Goal: Task Accomplishment & Management: Use online tool/utility

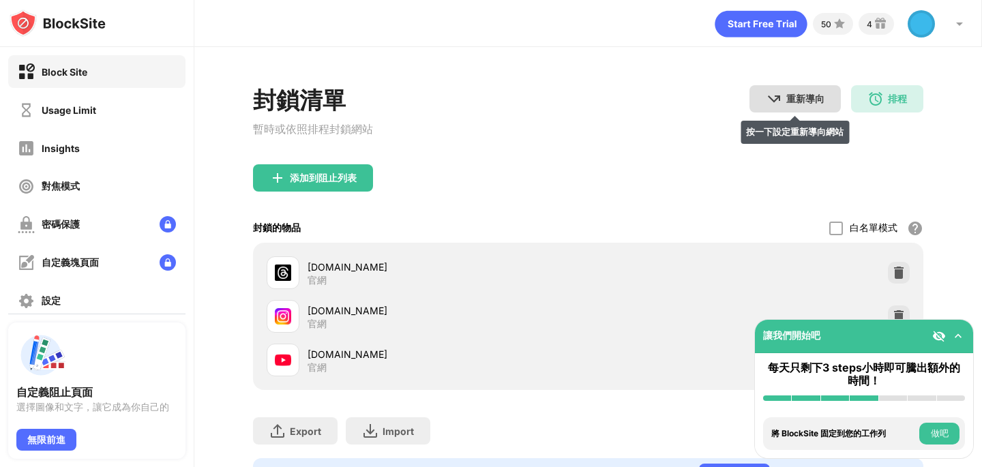
scroll to position [67, 0]
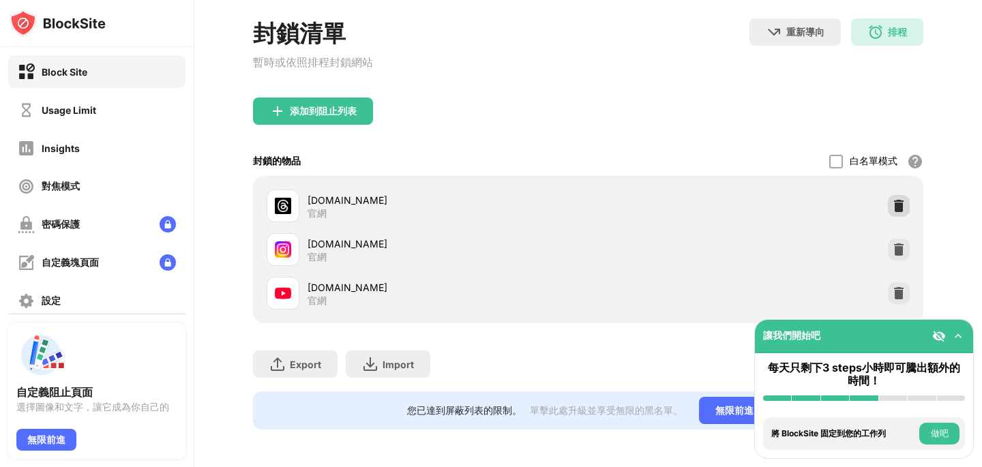
click at [892, 201] on img at bounding box center [899, 206] width 14 height 14
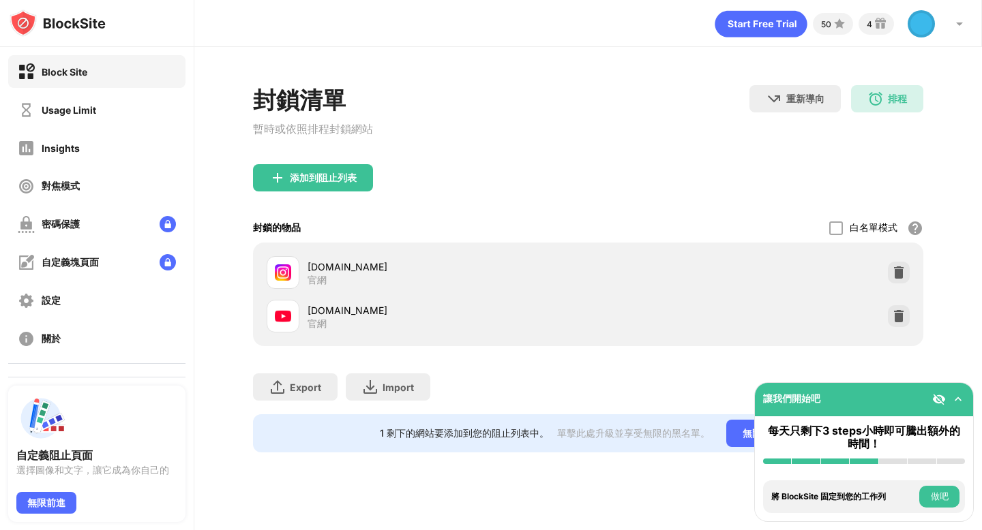
scroll to position [0, 0]
click at [324, 188] on div "添加到阻止列表" at bounding box center [313, 177] width 120 height 27
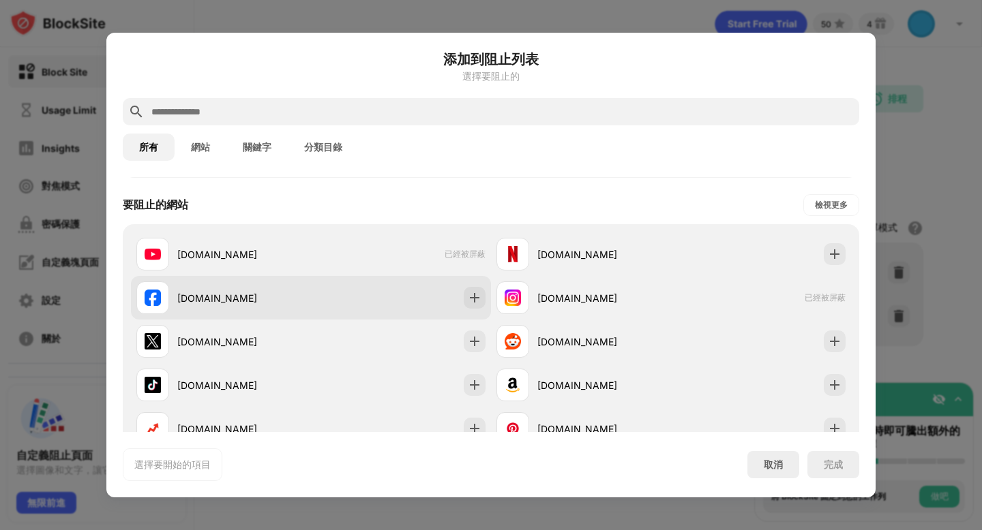
scroll to position [192, 0]
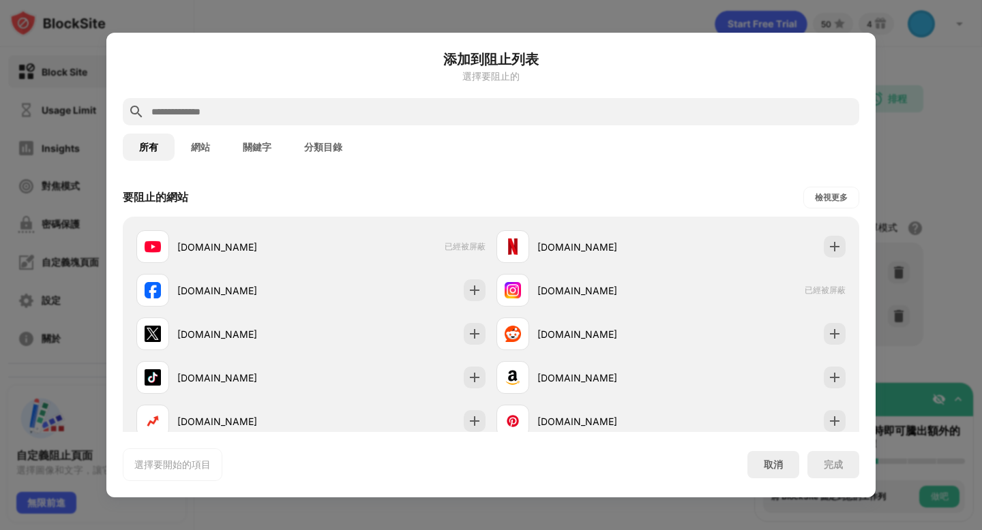
click at [447, 113] on input "text" at bounding box center [502, 112] width 704 height 16
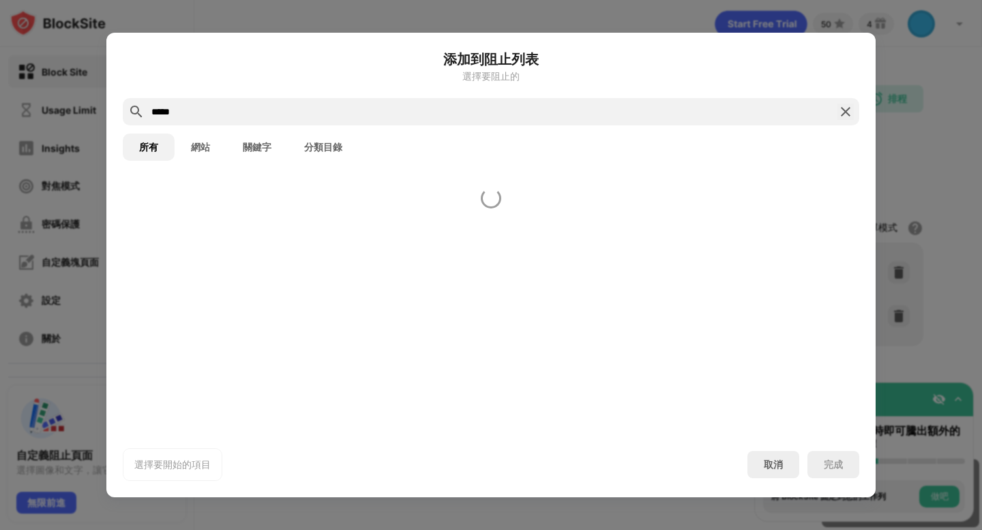
scroll to position [0, 0]
type input "*"
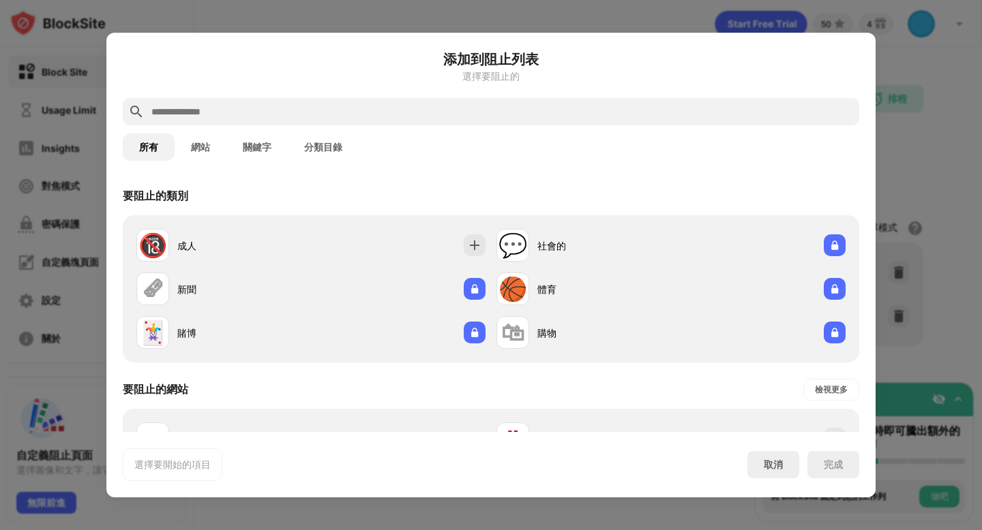
paste input "**********"
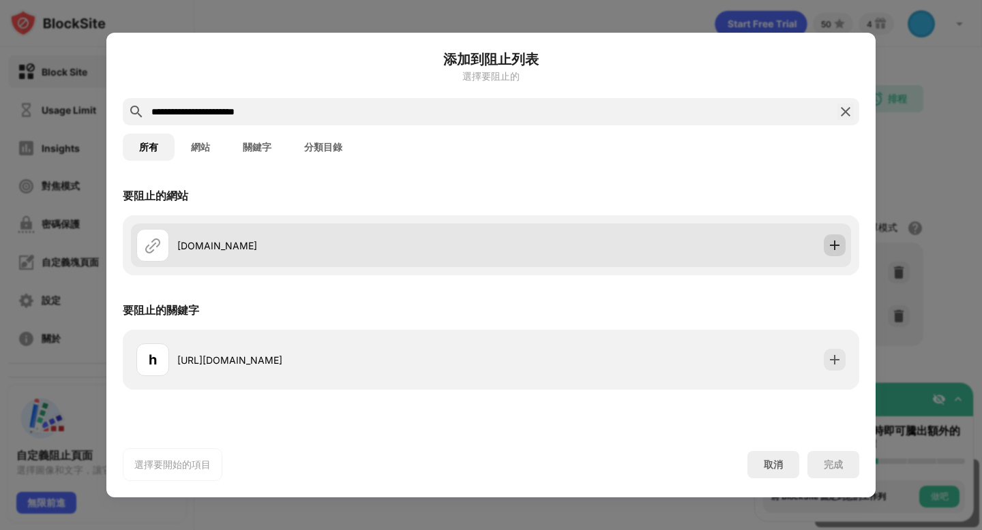
type input "**********"
click at [838, 249] on img at bounding box center [835, 246] width 14 height 14
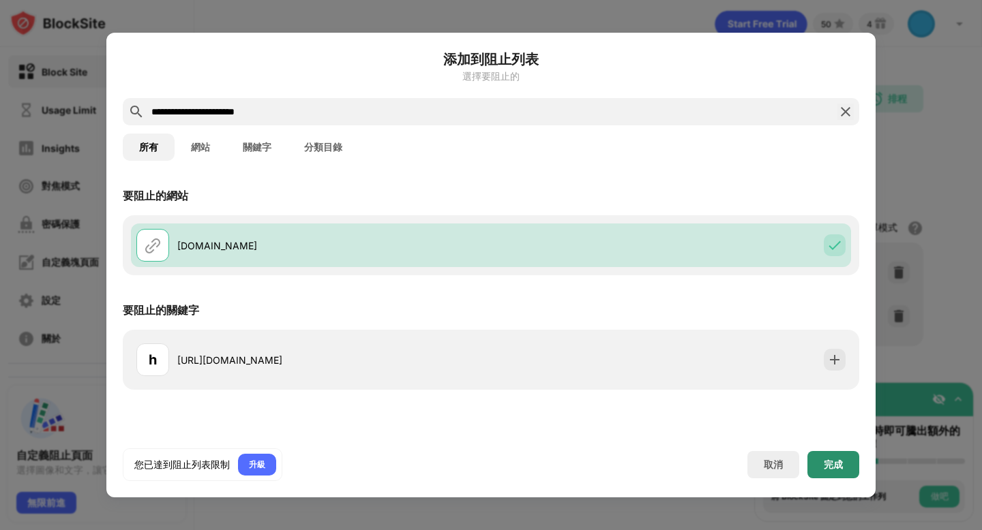
click at [838, 466] on div "完成" at bounding box center [833, 465] width 19 height 11
